Goal: Task Accomplishment & Management: Complete application form

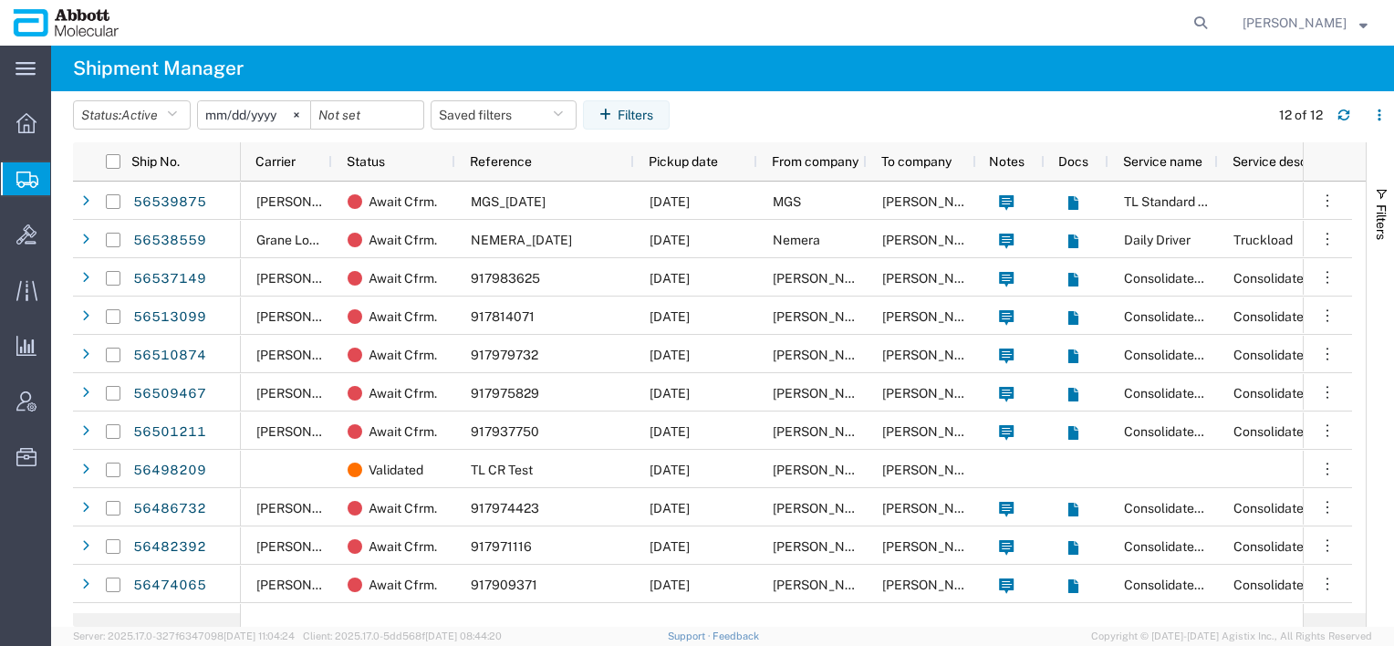
click at [0, 0] on span "Create Shipment" at bounding box center [0, 0] width 0 height 0
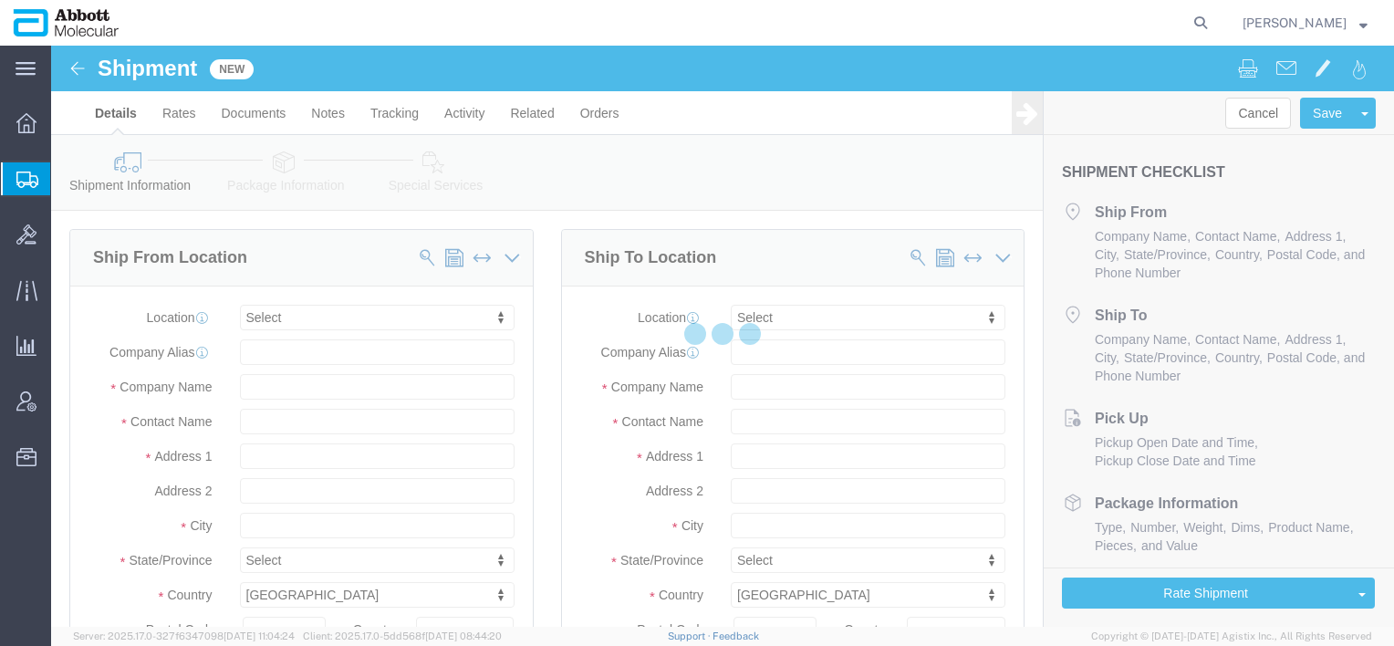
select select
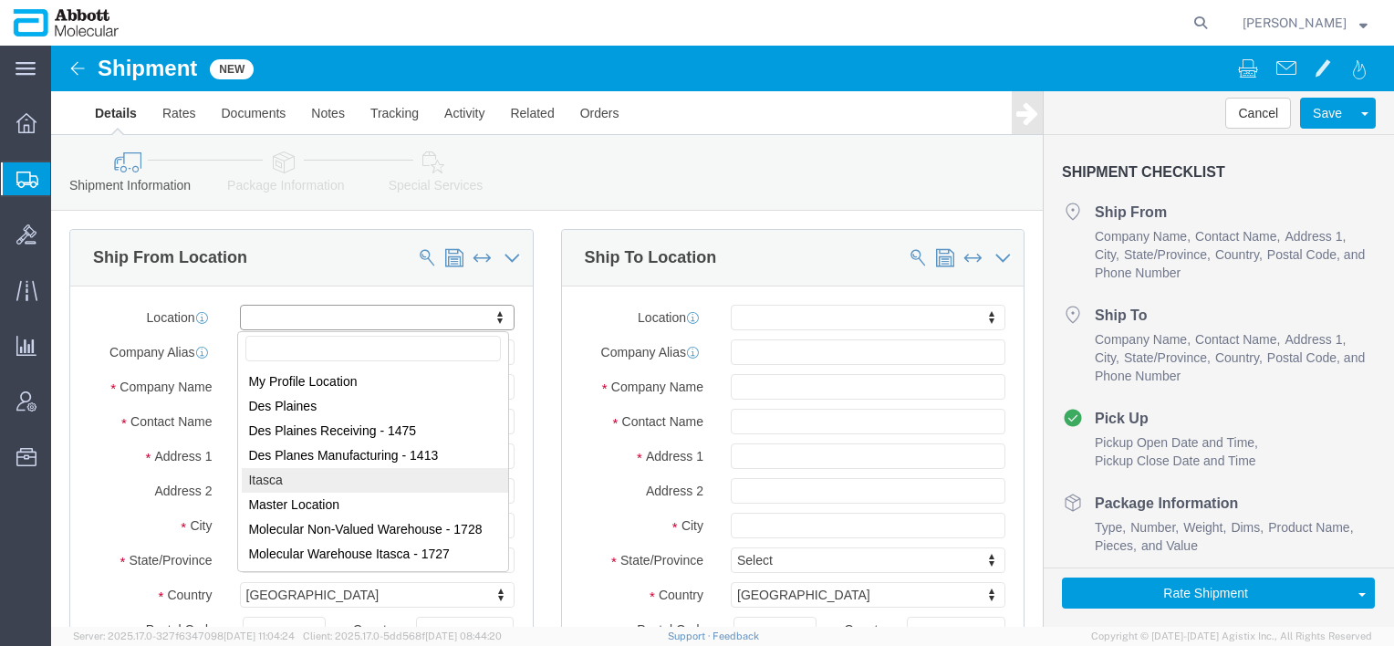
select select "48454"
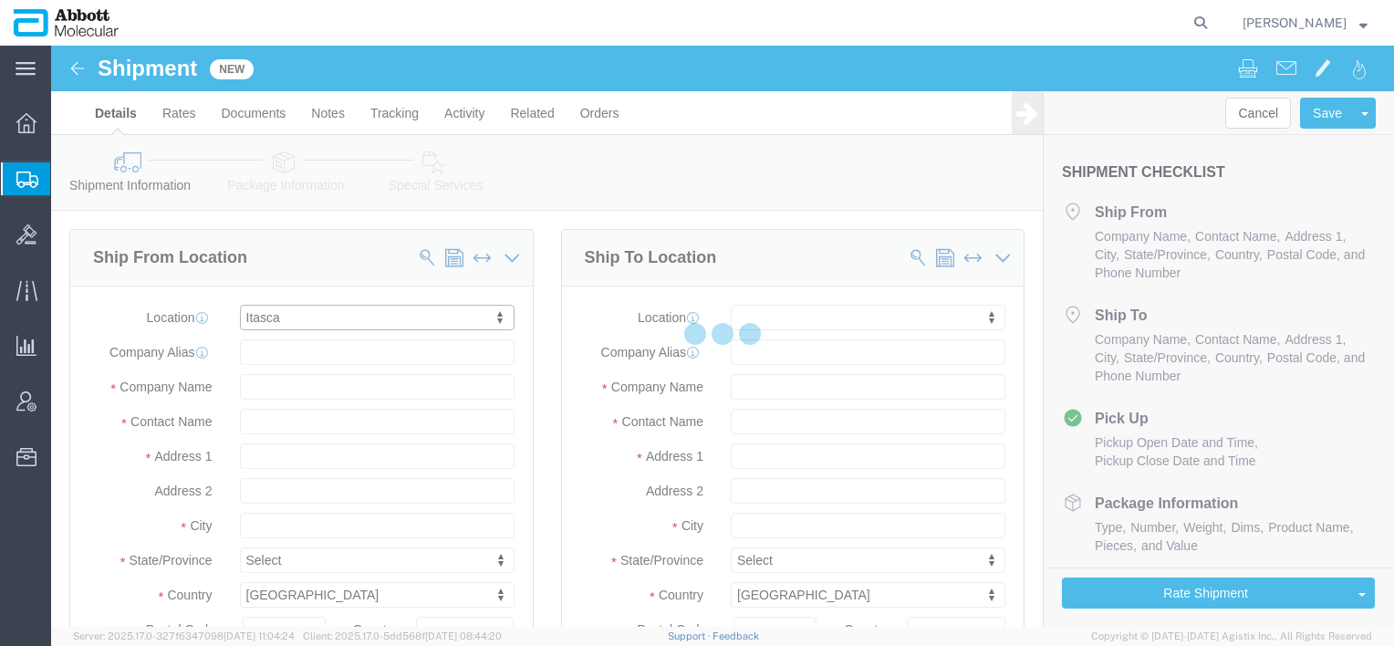
select select "IL"
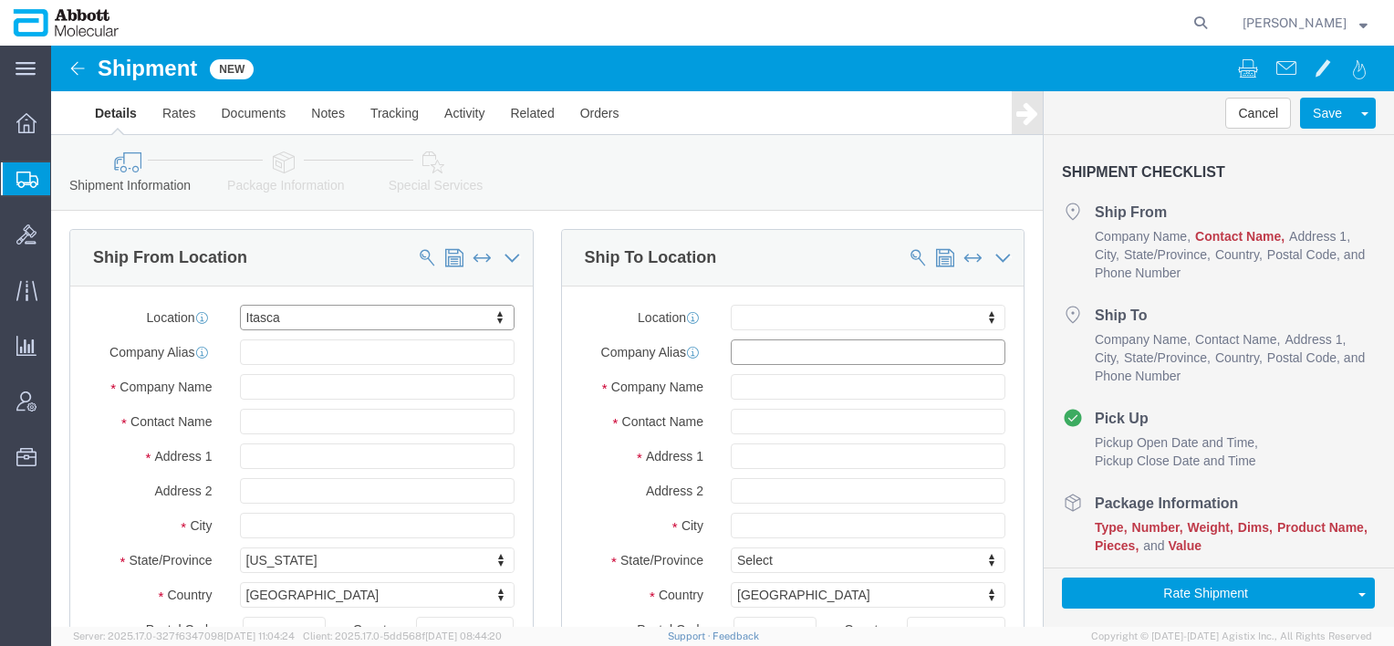
click input "text"
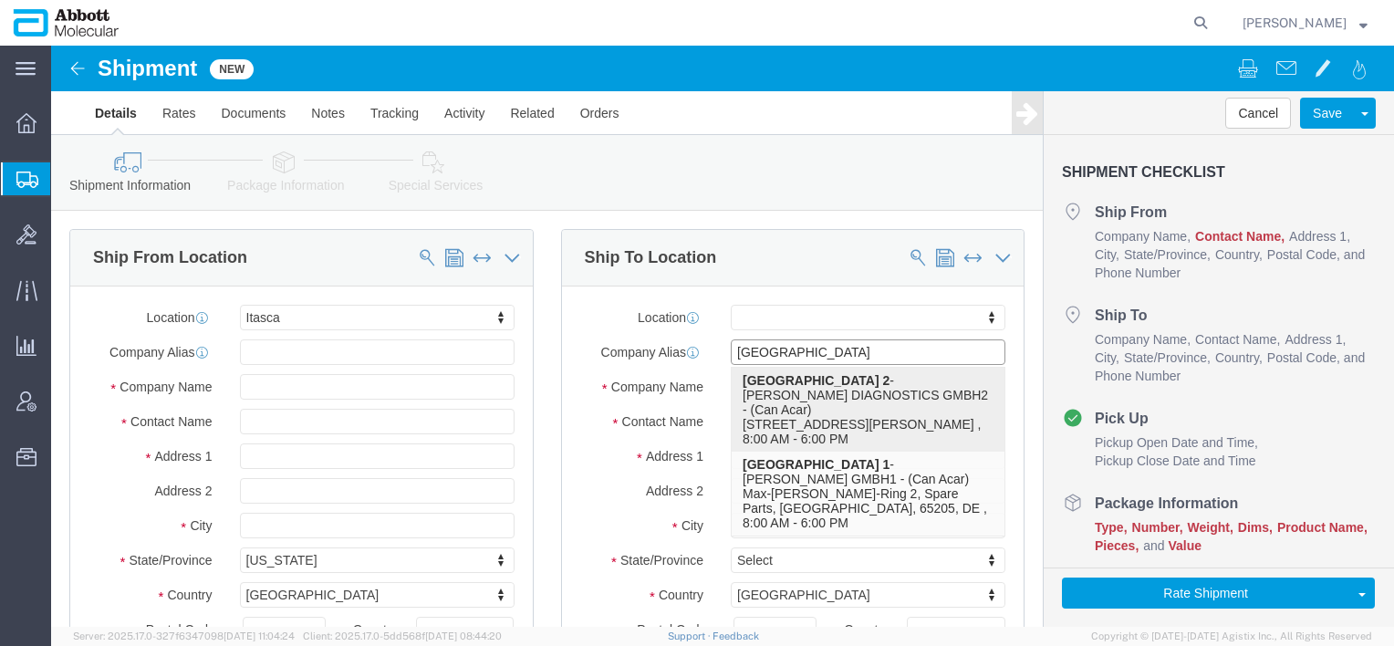
click p "Germany 2 - [PERSON_NAME] DIAGNOSTICS GMBH2 - (Can Acar) [STREET_ADDRESS][PERSO…"
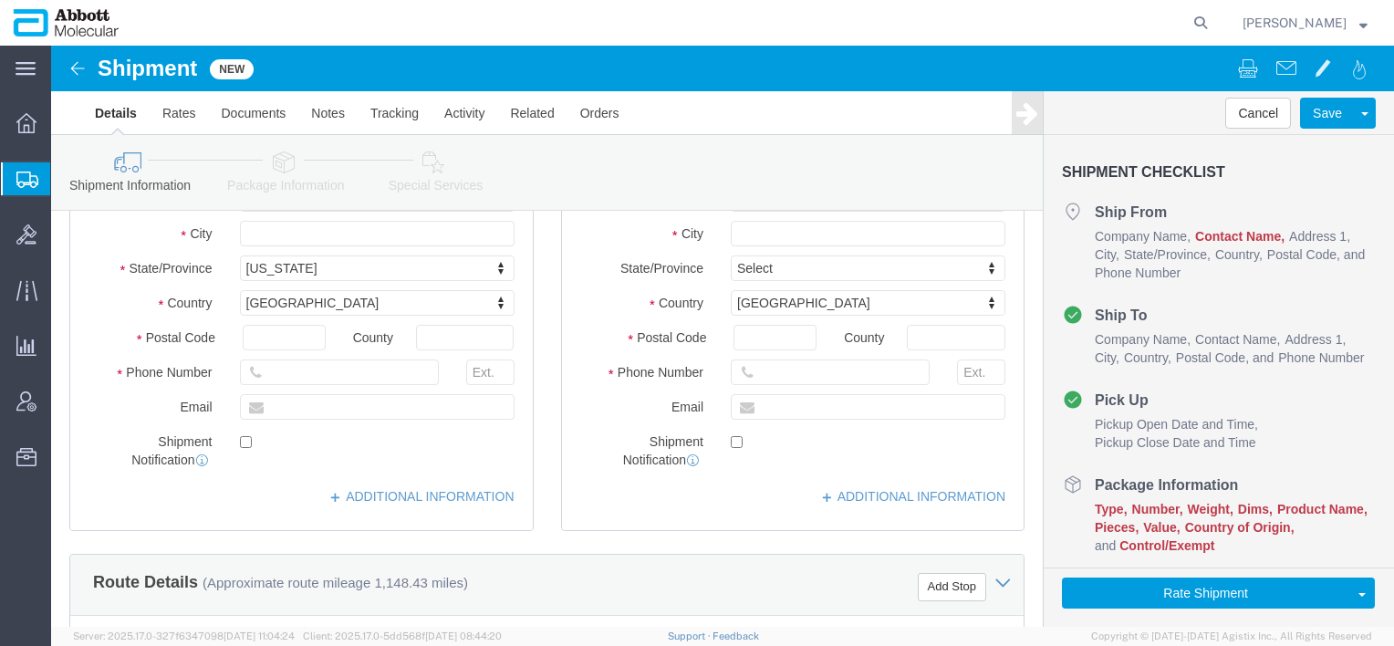
scroll to position [314, 0]
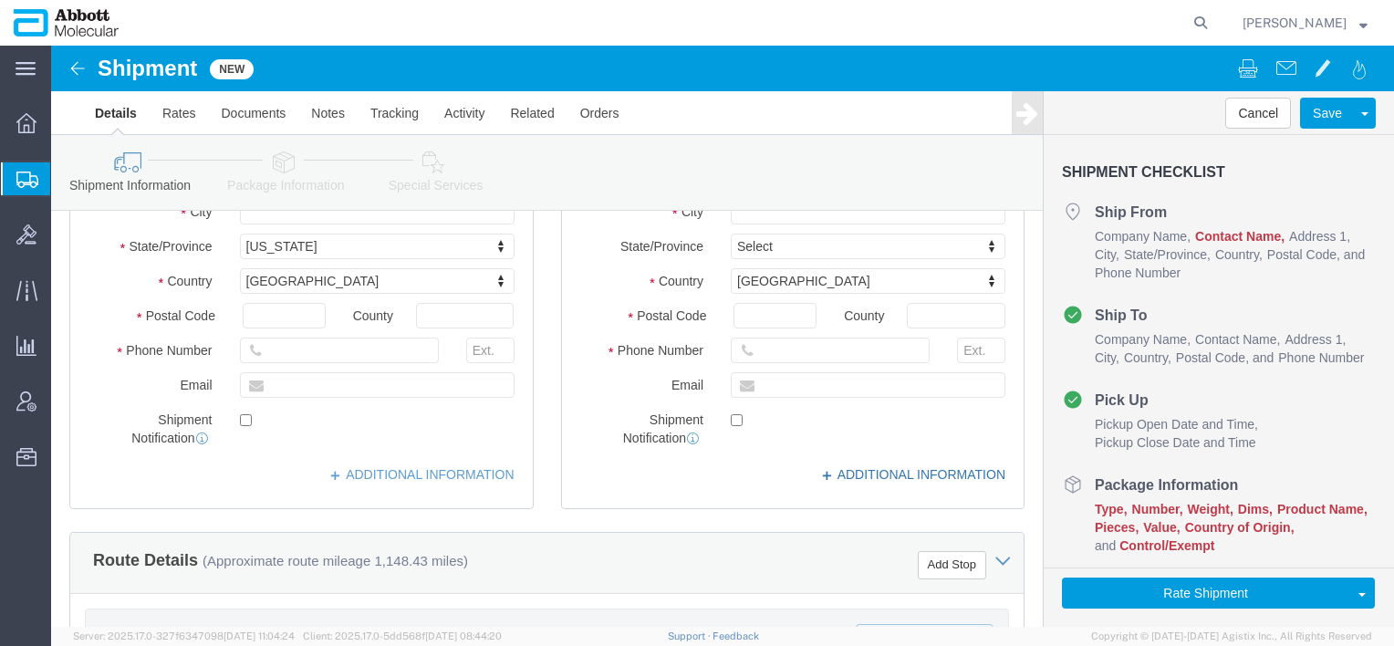
type input "[GEOGRAPHIC_DATA] 2"
click link "ADDITIONAL INFORMATION"
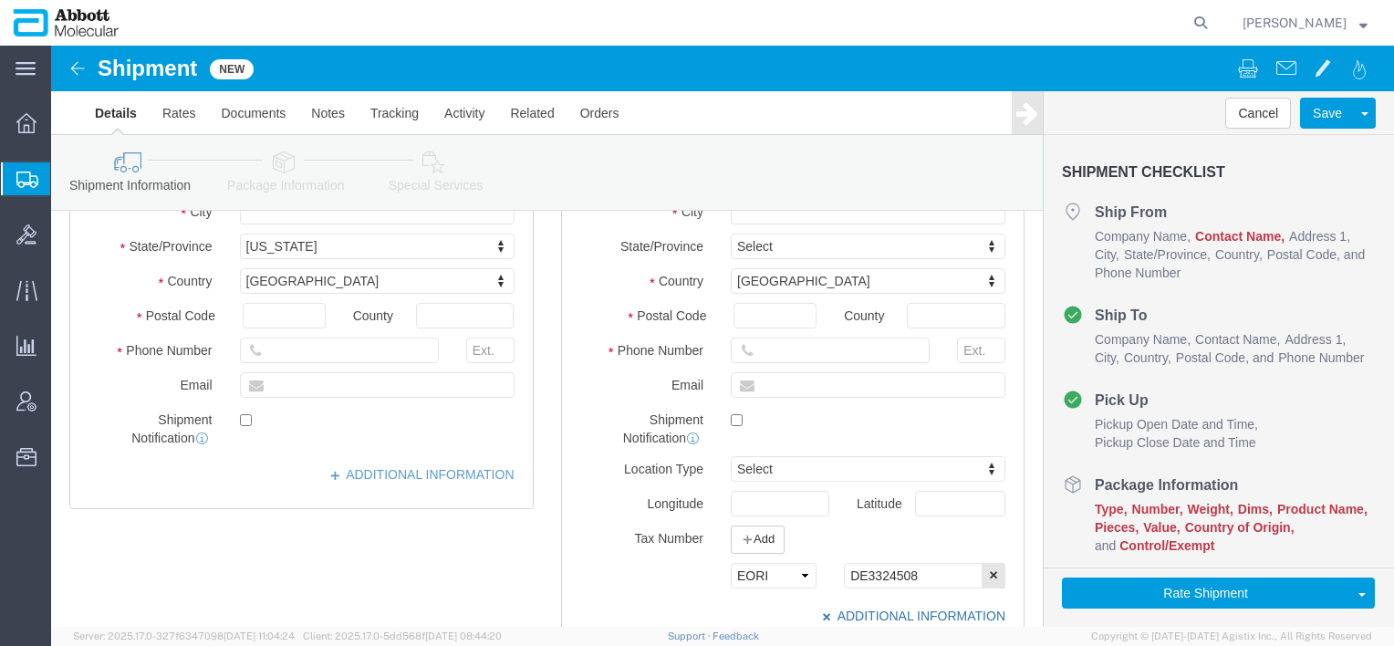
scroll to position [419, 0]
